Goal: Find specific page/section: Find specific page/section

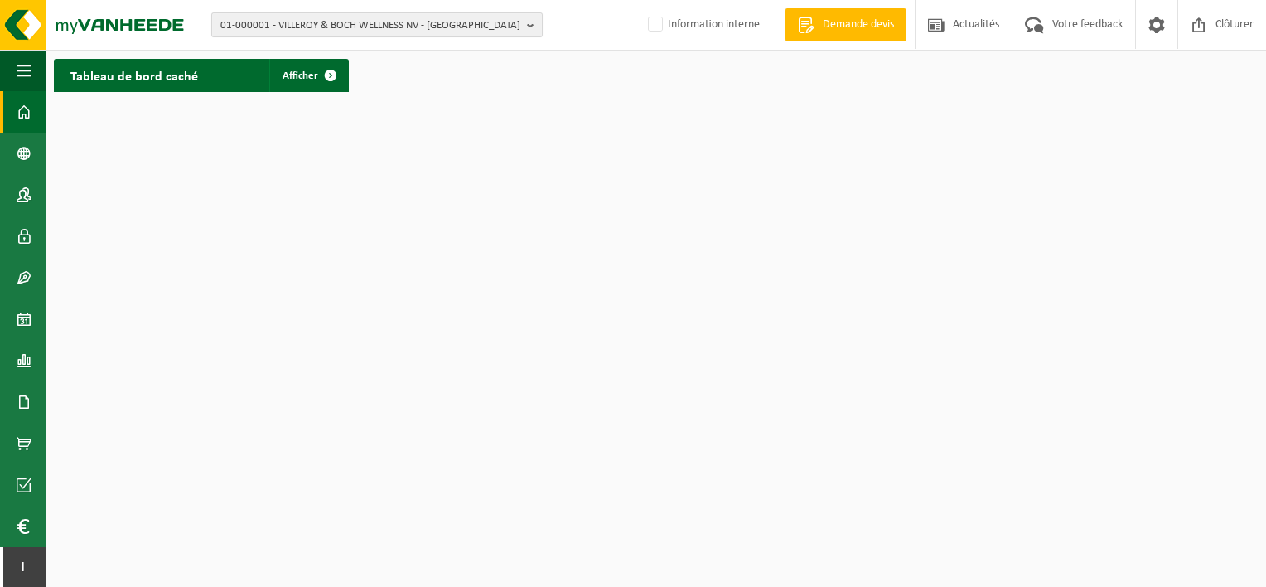
click at [371, 21] on span "01-000001 - VILLEROY & BOCH WELLNESS NV - [GEOGRAPHIC_DATA]" at bounding box center [370, 25] width 300 height 25
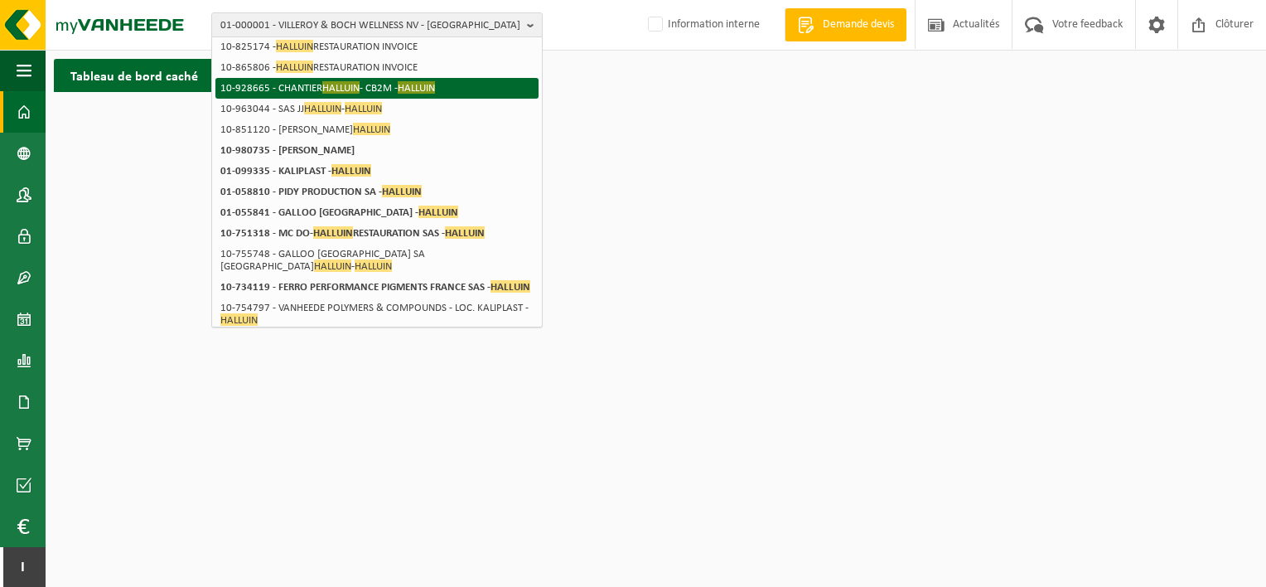
scroll to position [144, 0]
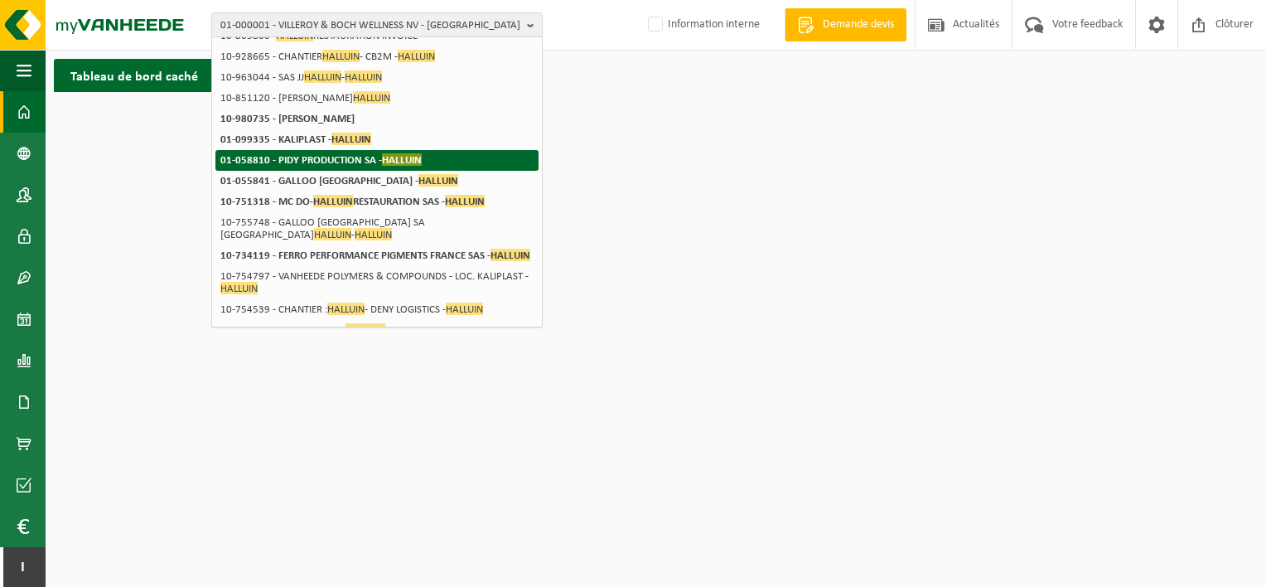
type input "halluin"
click at [380, 156] on strong "01-058810 - PIDY PRODUCTION SA - HALLUIN" at bounding box center [320, 159] width 201 height 12
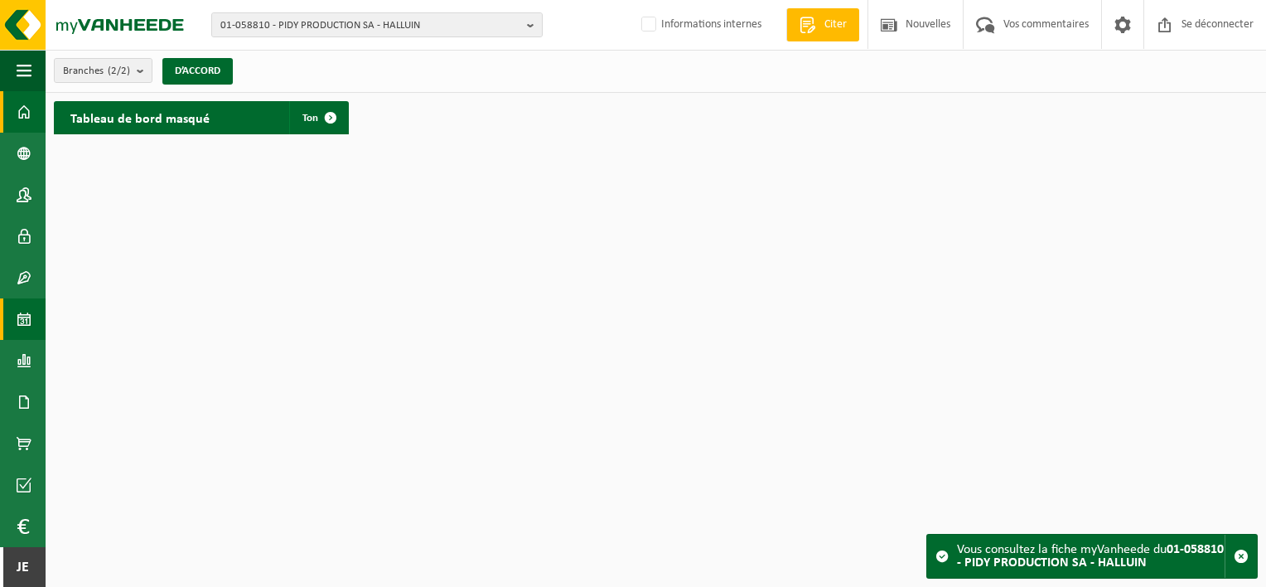
click at [17, 317] on span at bounding box center [24, 318] width 15 height 41
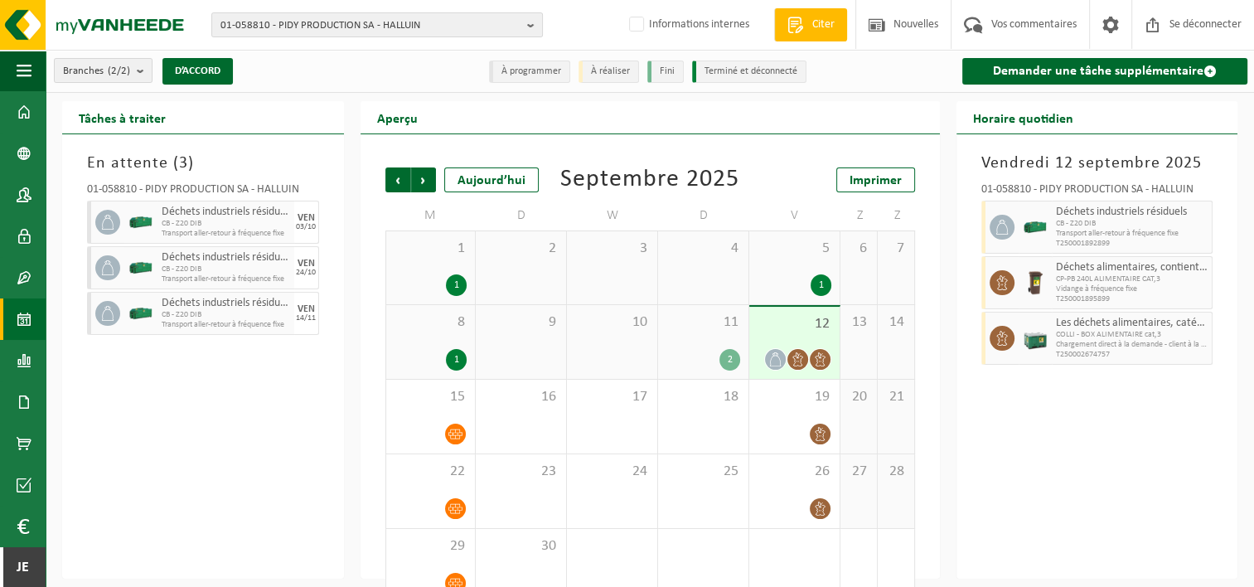
click at [453, 358] on div "1" at bounding box center [456, 360] width 21 height 22
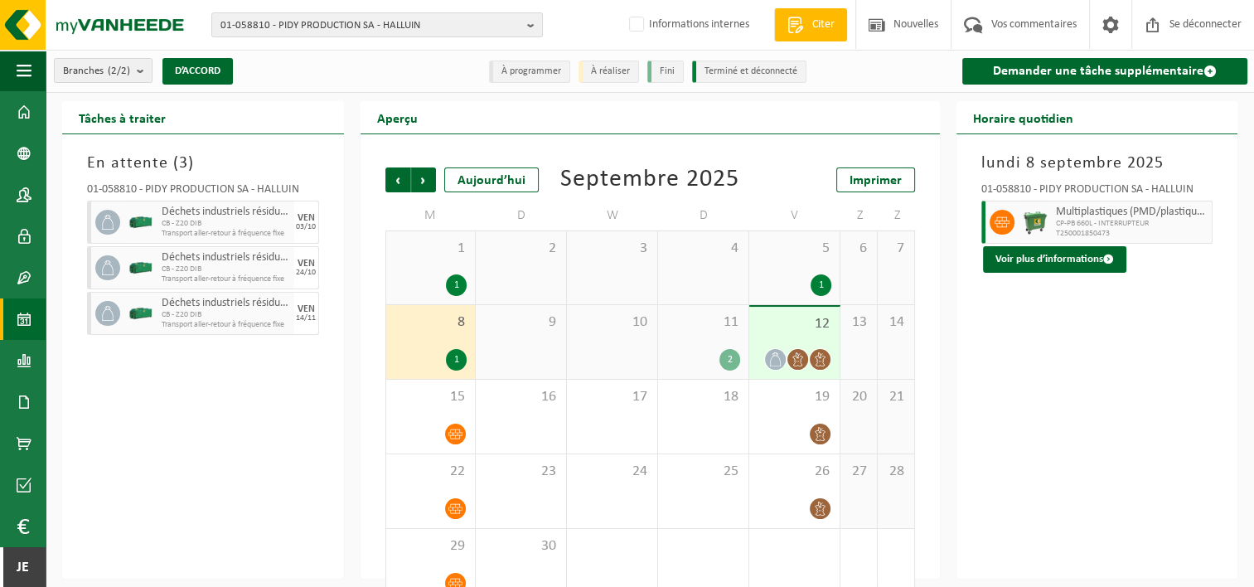
click at [457, 276] on div "1" at bounding box center [456, 285] width 21 height 22
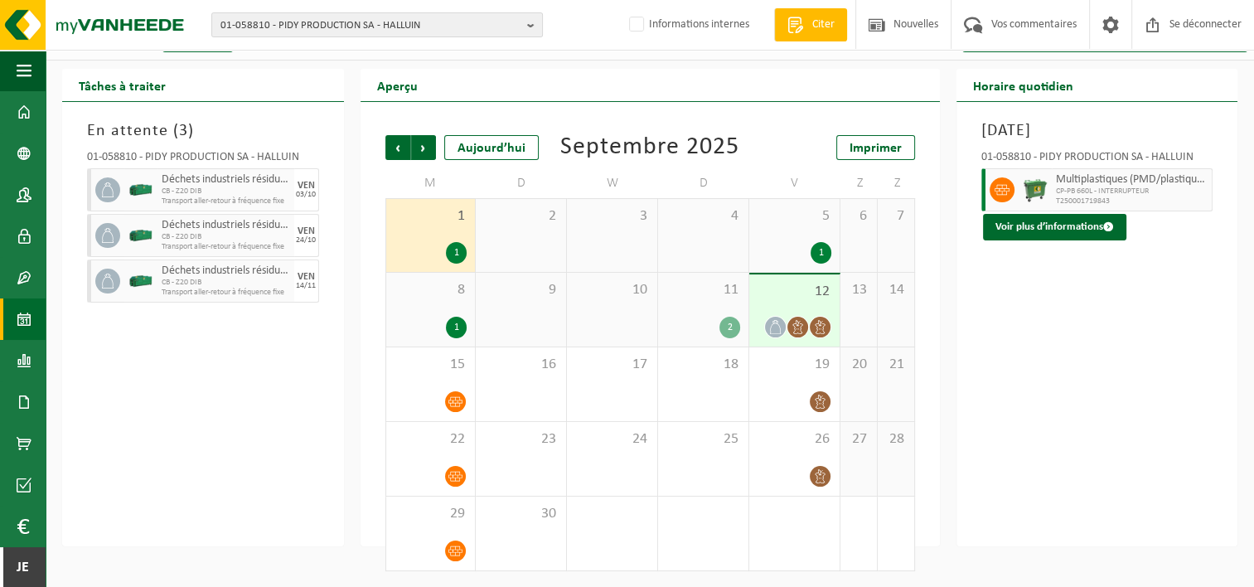
scroll to position [31, 0]
click at [778, 327] on icon at bounding box center [775, 328] width 14 height 14
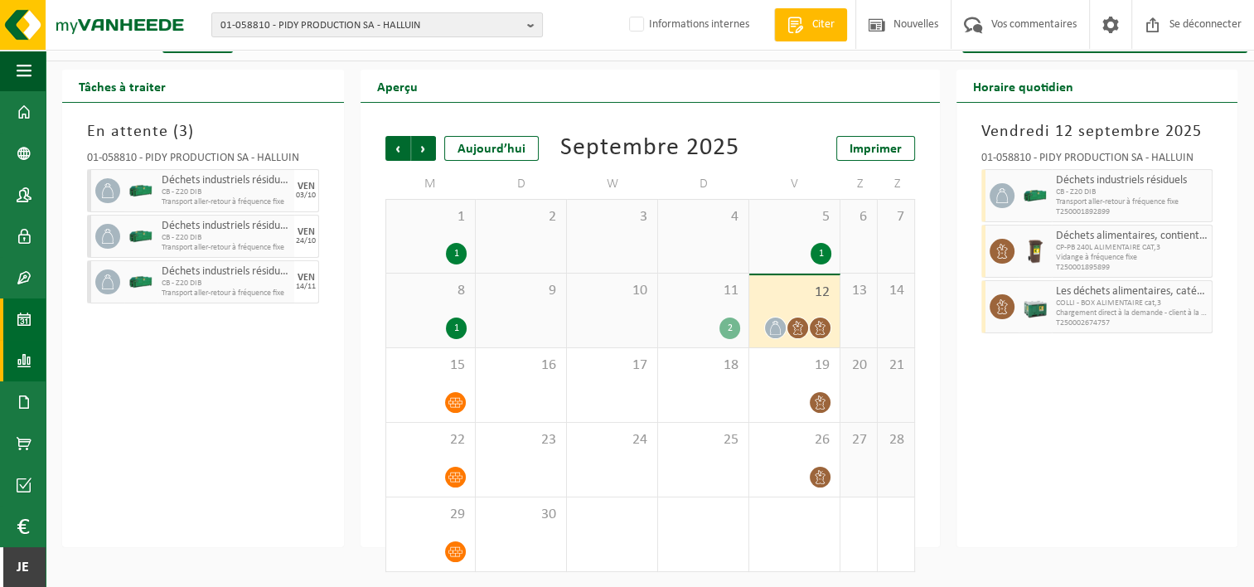
click at [33, 352] on link "Rapportage" at bounding box center [23, 360] width 46 height 41
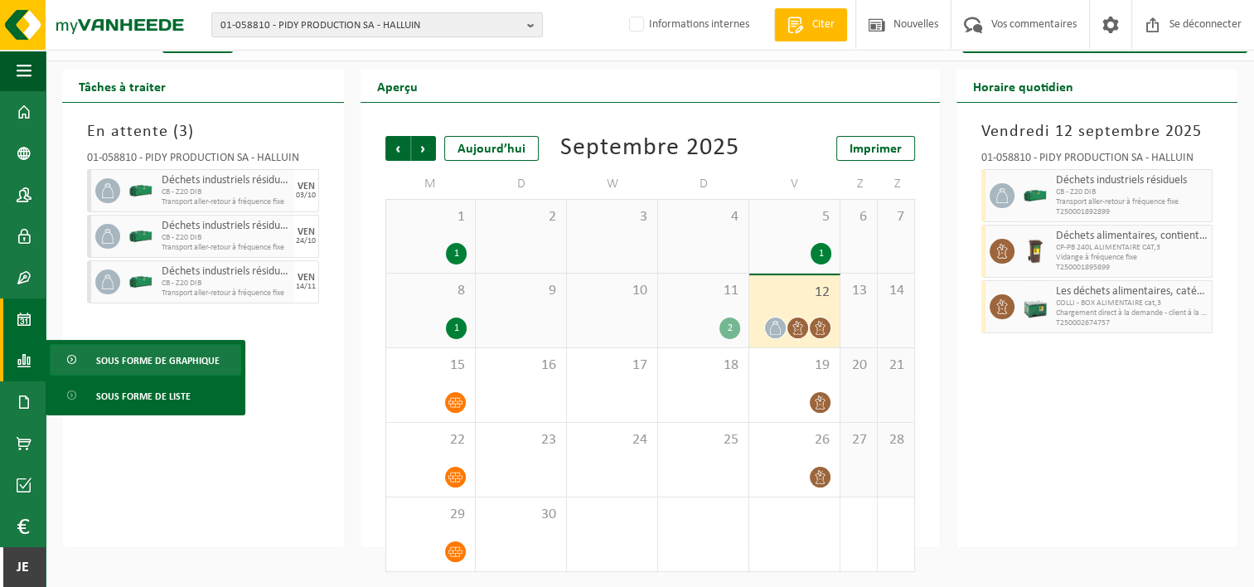
click at [114, 365] on span "Sous forme de graphique" at bounding box center [157, 360] width 123 height 31
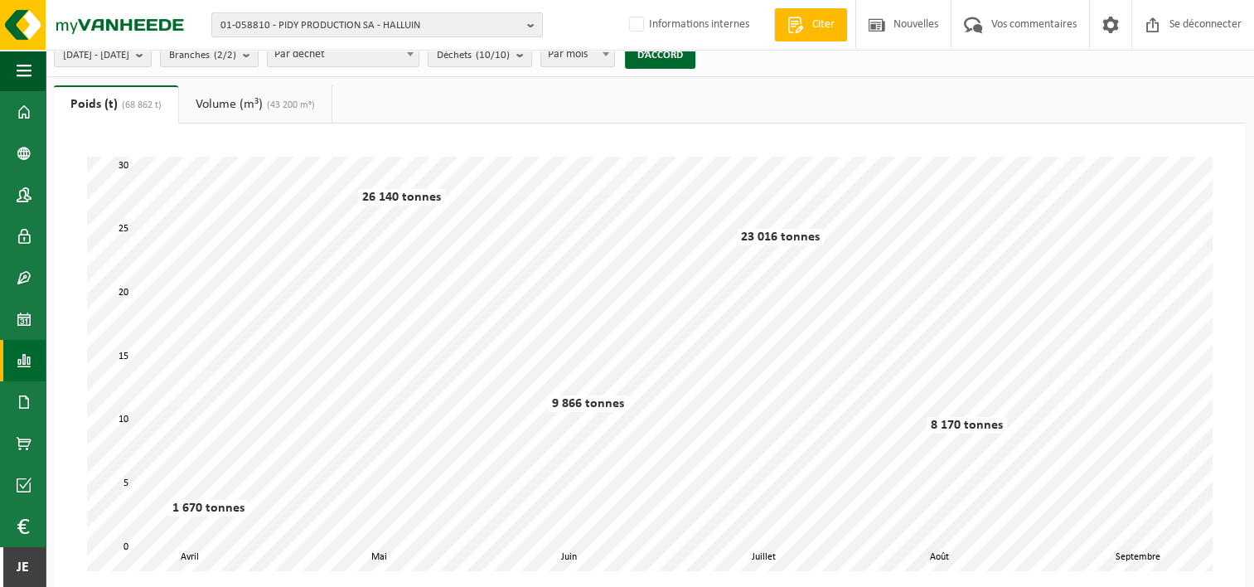
scroll to position [25, 0]
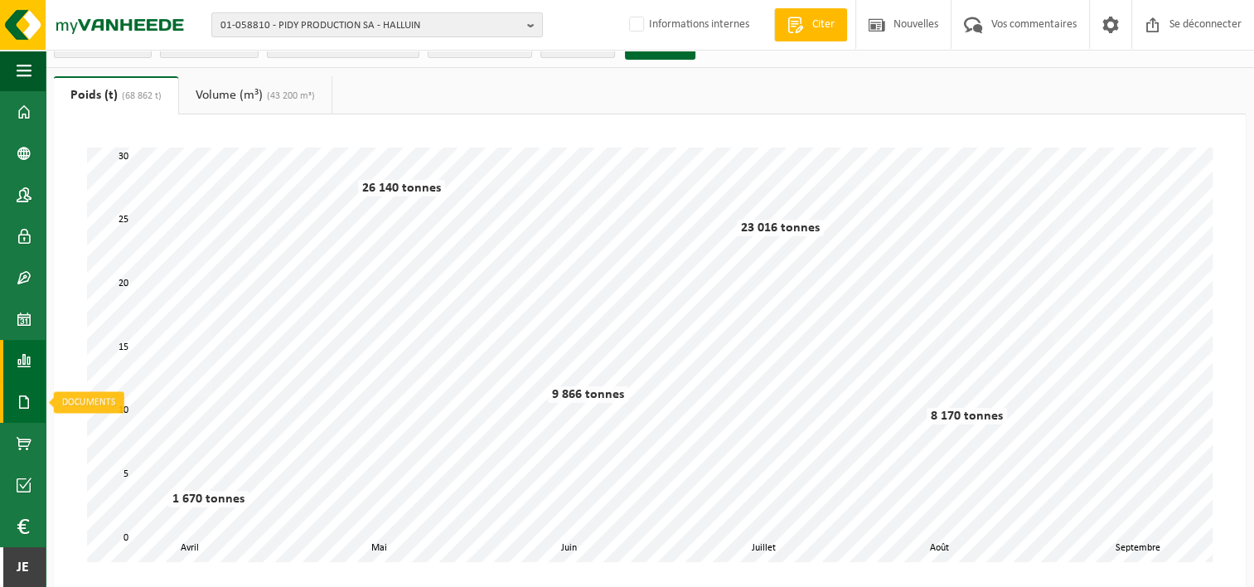
click at [31, 403] on link "Documenten" at bounding box center [23, 401] width 46 height 41
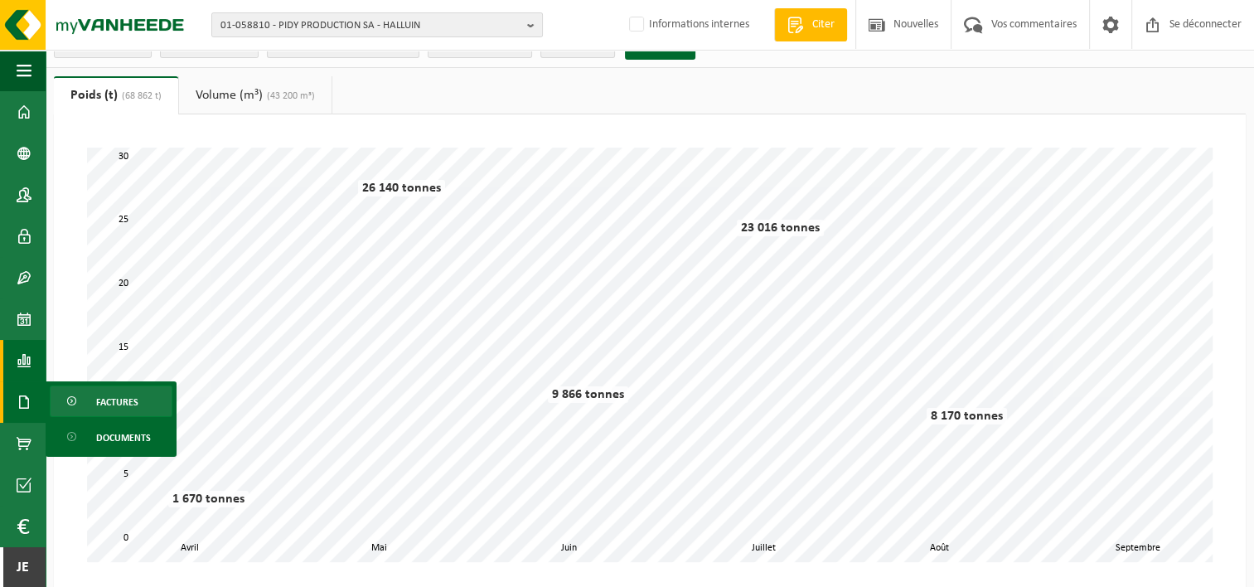
click at [100, 404] on span "Factures" at bounding box center [117, 401] width 42 height 31
